Goal: Use online tool/utility: Use online tool/utility

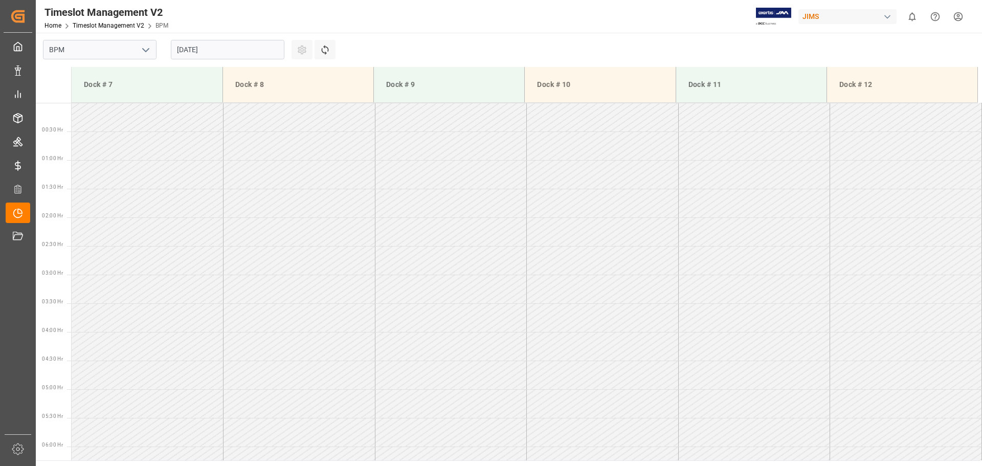
scroll to position [401, 0]
